Goal: Entertainment & Leisure: Consume media (video, audio)

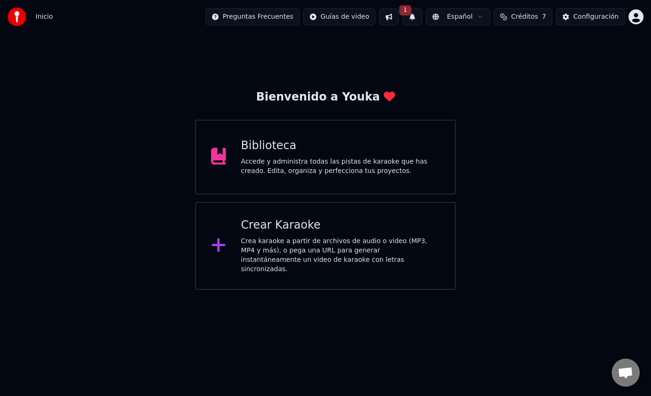
click at [422, 18] on button "1" at bounding box center [412, 16] width 20 height 17
click at [477, 40] on button "Actualizar" at bounding box center [486, 46] width 48 height 17
click at [533, 16] on span "Créditos" at bounding box center [524, 16] width 27 height 9
click at [534, 88] on button "Actualizar" at bounding box center [525, 86] width 56 height 17
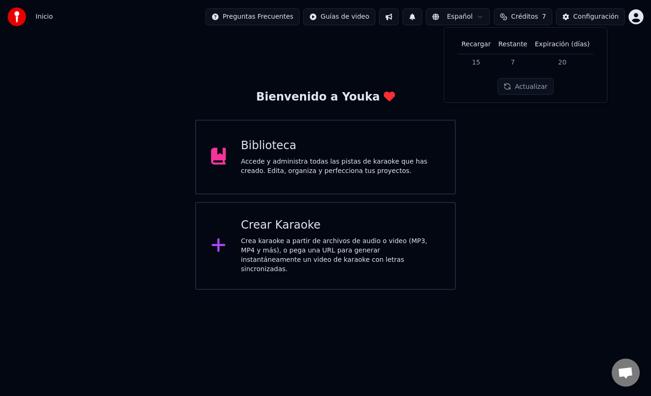
click at [482, 64] on td "15" at bounding box center [475, 62] width 37 height 17
click at [477, 58] on td "15" at bounding box center [475, 62] width 37 height 17
click at [482, 45] on th "Recargar" at bounding box center [475, 44] width 37 height 19
click at [527, 62] on td "7" at bounding box center [512, 62] width 36 height 17
click at [527, 90] on button "Actualizar" at bounding box center [525, 86] width 56 height 17
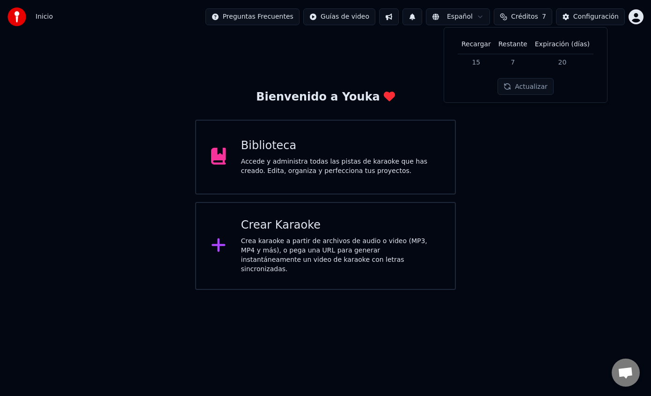
click at [525, 114] on div "Bienvenido a Youka Biblioteca Accede y administra todas las pistas de karaoke q…" at bounding box center [325, 162] width 651 height 256
click at [315, 153] on div "Biblioteca Accede y administra todas las pistas de karaoke que has creado. Edit…" at bounding box center [340, 156] width 199 height 37
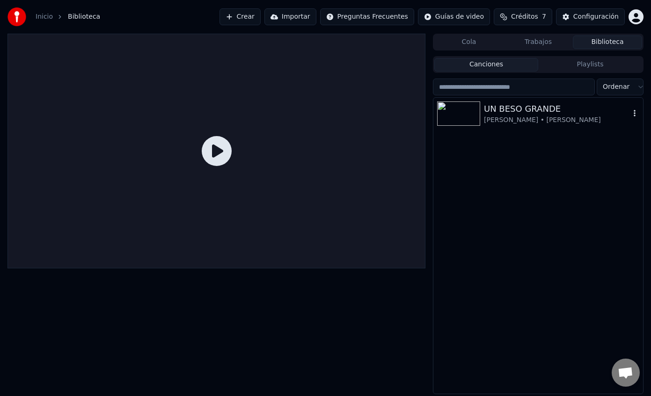
click at [549, 120] on div "[PERSON_NAME] • [PERSON_NAME]" at bounding box center [557, 120] width 146 height 9
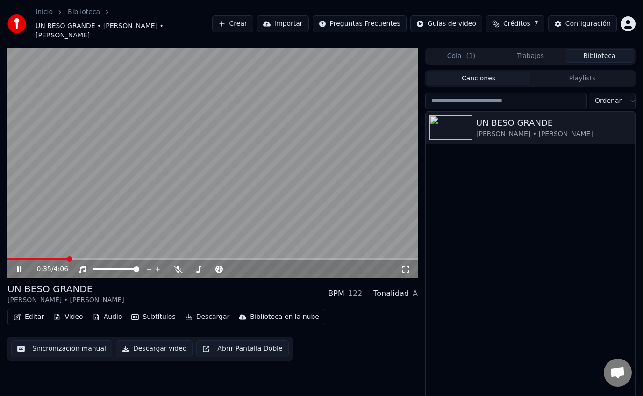
click at [92, 170] on video at bounding box center [212, 163] width 411 height 231
drag, startPoint x: 35, startPoint y: 24, endPoint x: 67, endPoint y: 26, distance: 32.3
click at [67, 26] on span "UN BESO GRANDE • [PERSON_NAME] • [PERSON_NAME]" at bounding box center [124, 31] width 177 height 19
click at [259, 199] on video at bounding box center [212, 163] width 411 height 231
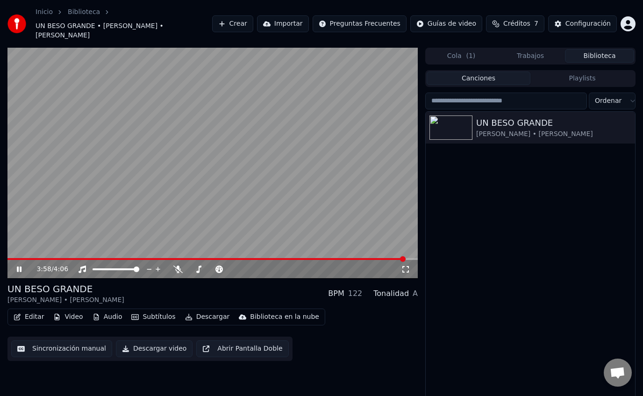
click at [200, 195] on video at bounding box center [212, 163] width 411 height 231
